Goal: Transaction & Acquisition: Purchase product/service

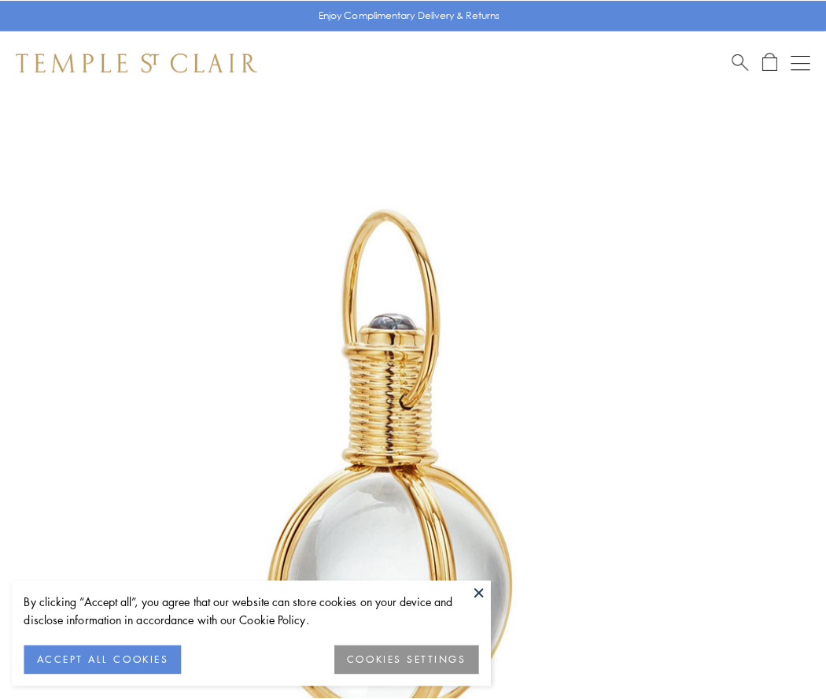
scroll to position [411, 0]
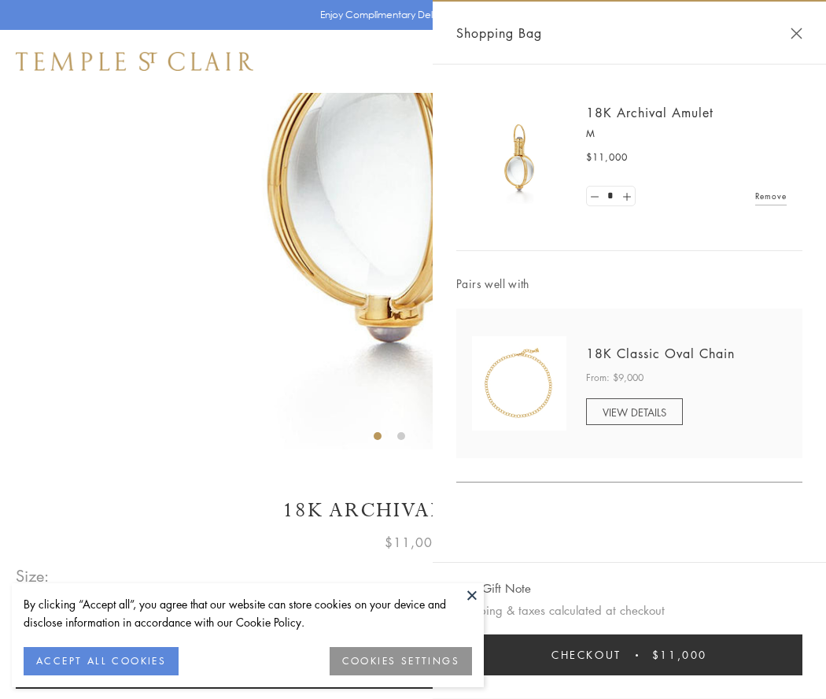
click at [630, 655] on button "Checkout $11,000" at bounding box center [629, 654] width 346 height 41
